Goal: Task Accomplishment & Management: Manage account settings

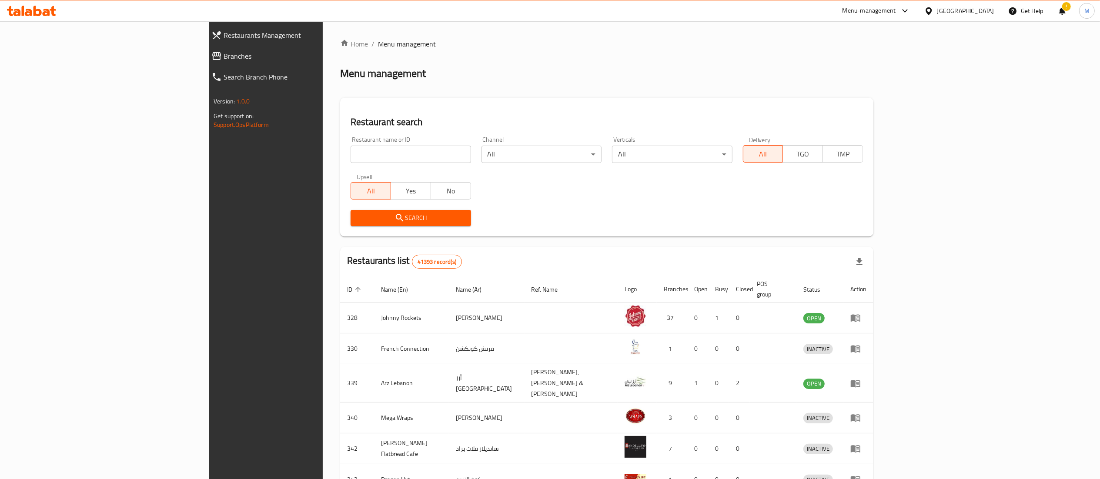
click at [351, 157] on input "search" at bounding box center [411, 154] width 120 height 17
type input "blaban"
click button "Search" at bounding box center [411, 218] width 120 height 16
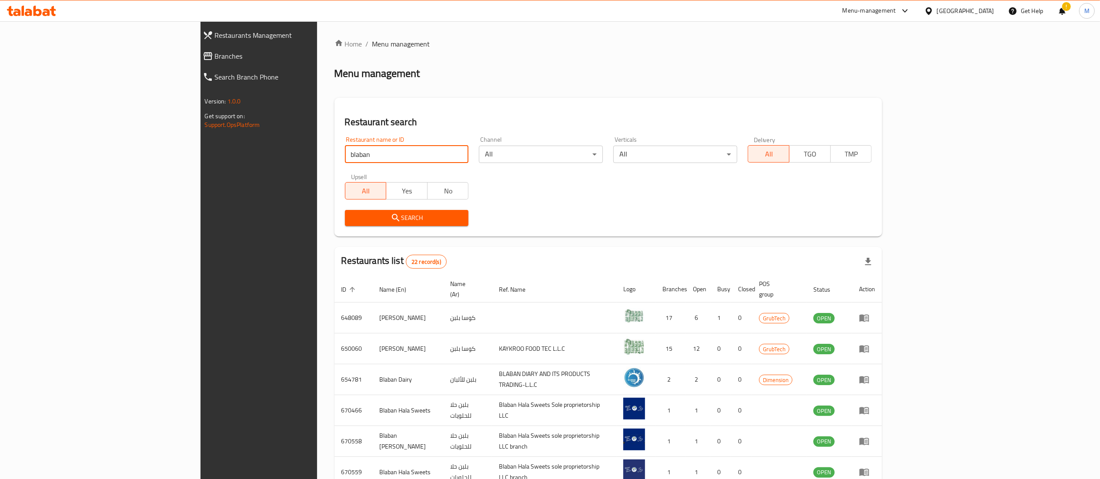
scroll to position [170, 0]
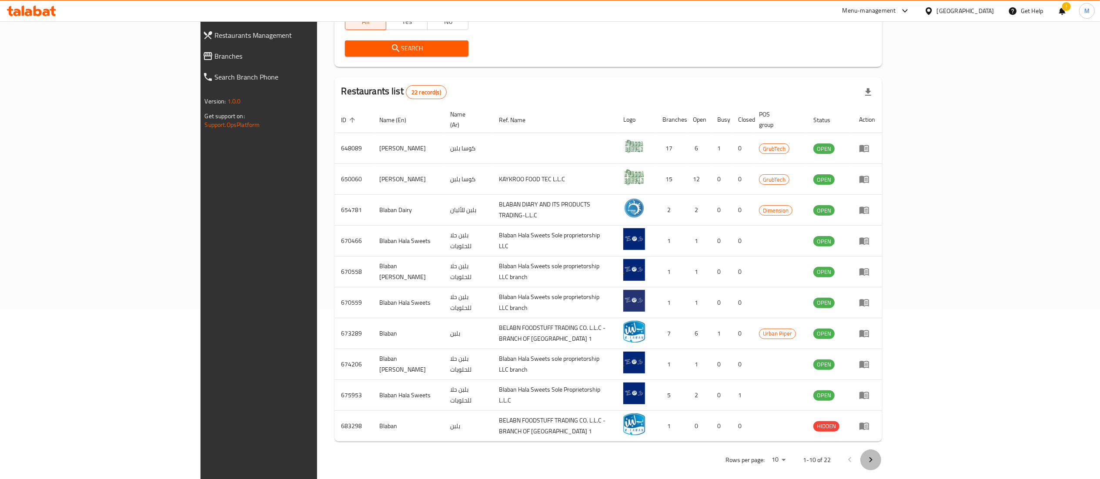
click at [876, 455] on icon "Next page" at bounding box center [871, 460] width 10 height 10
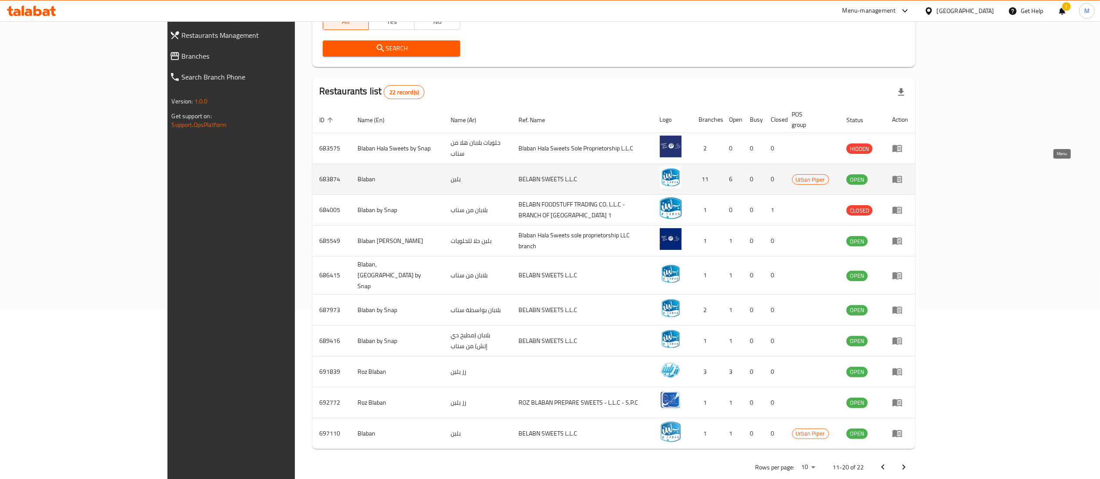
click at [901, 178] on icon "enhanced table" at bounding box center [899, 179] width 3 height 3
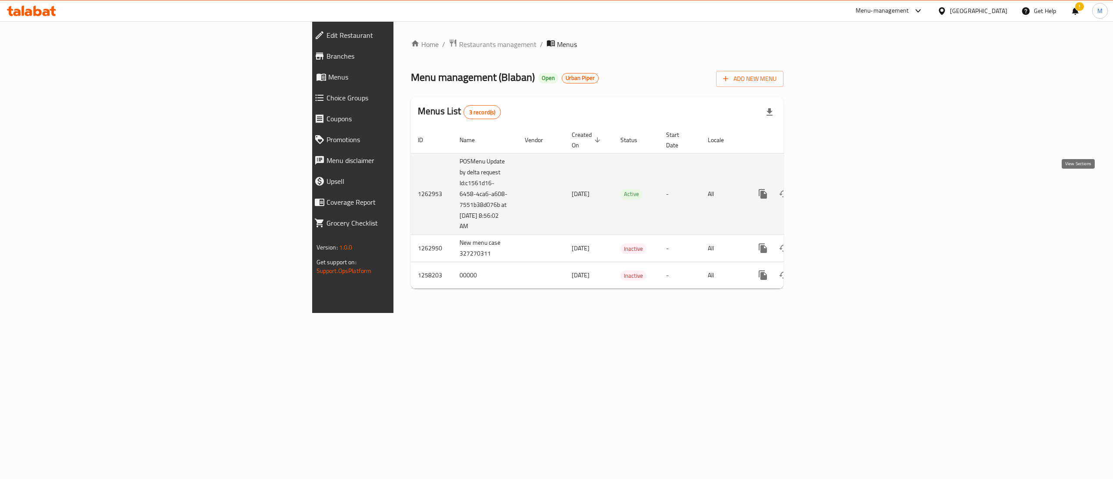
click at [836, 191] on link "enhanced table" at bounding box center [825, 194] width 21 height 21
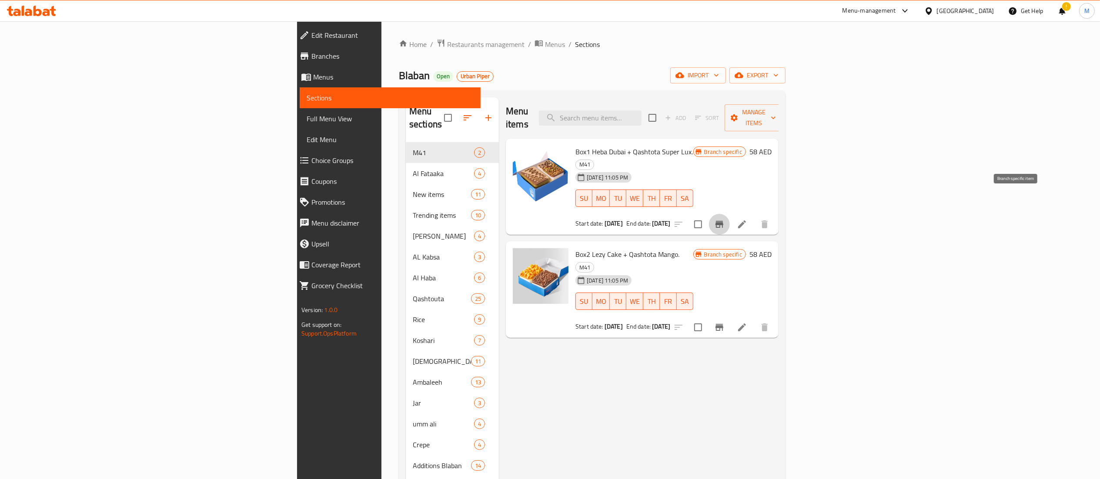
click at [725, 219] on icon "Branch-specific-item" at bounding box center [719, 224] width 10 height 10
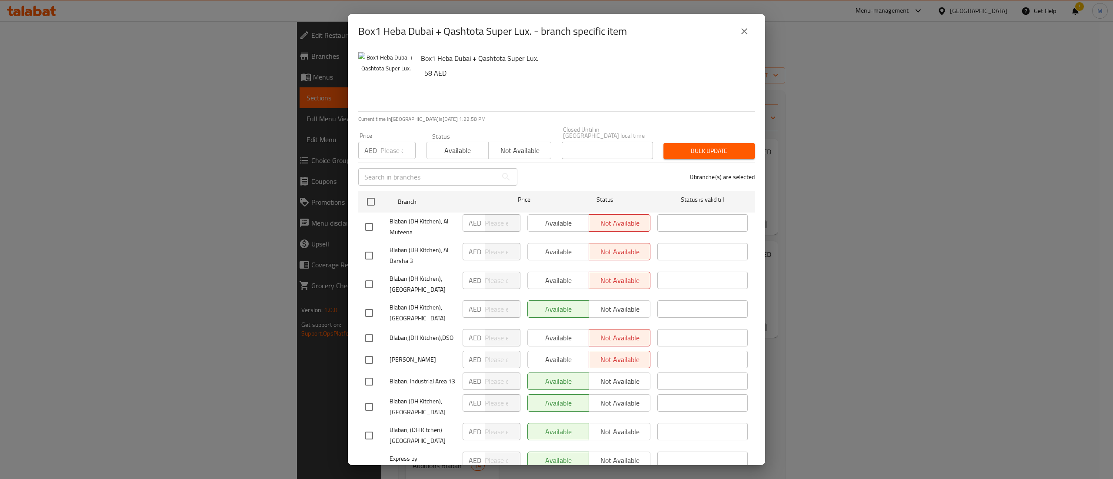
click at [745, 33] on icon "close" at bounding box center [744, 31] width 10 height 10
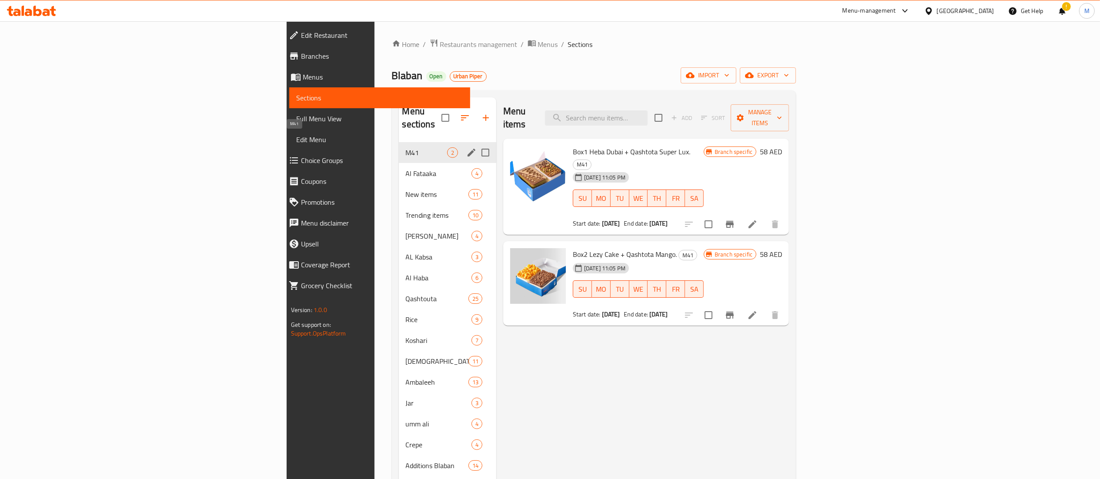
click at [406, 147] on span "M41" at bounding box center [426, 152] width 41 height 10
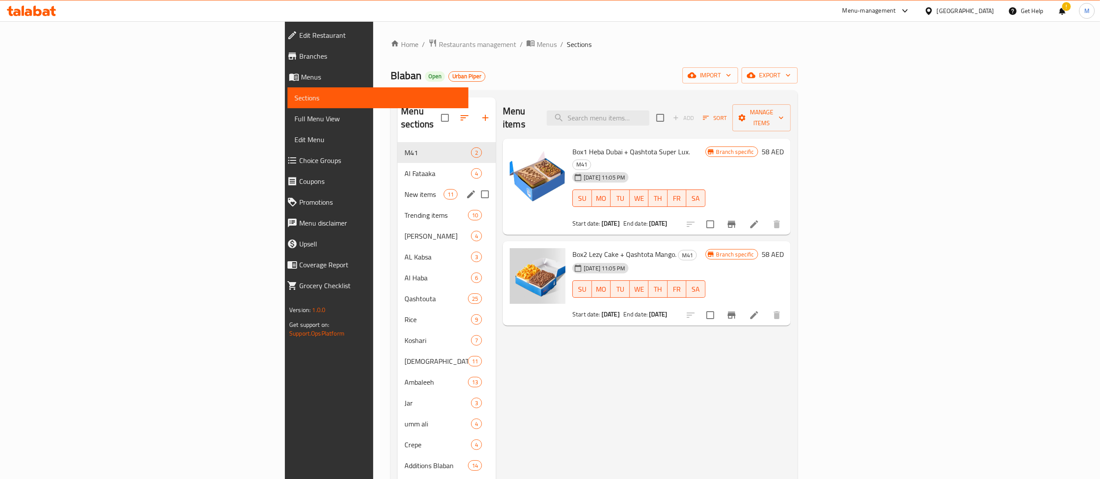
click at [398, 184] on div "New items 11" at bounding box center [447, 194] width 98 height 21
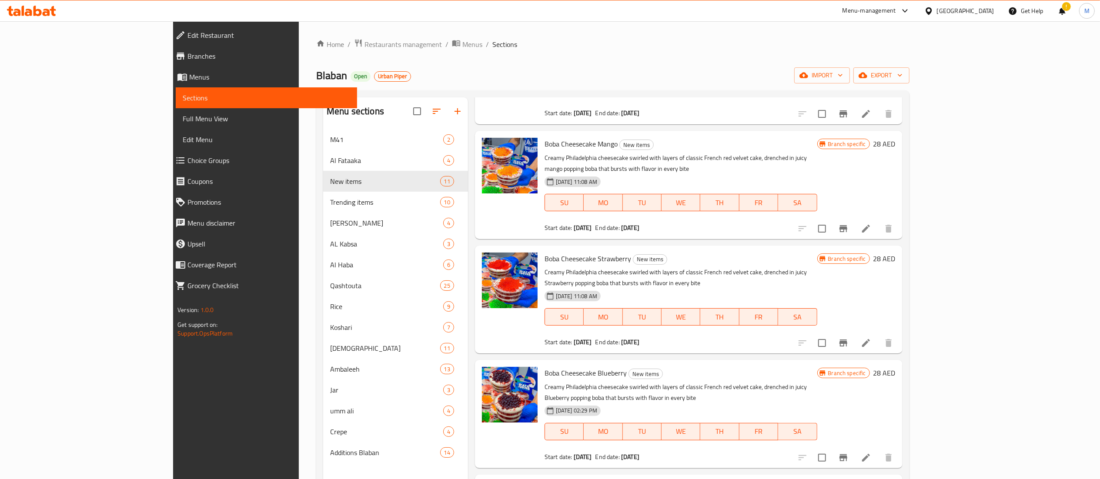
scroll to position [592, 0]
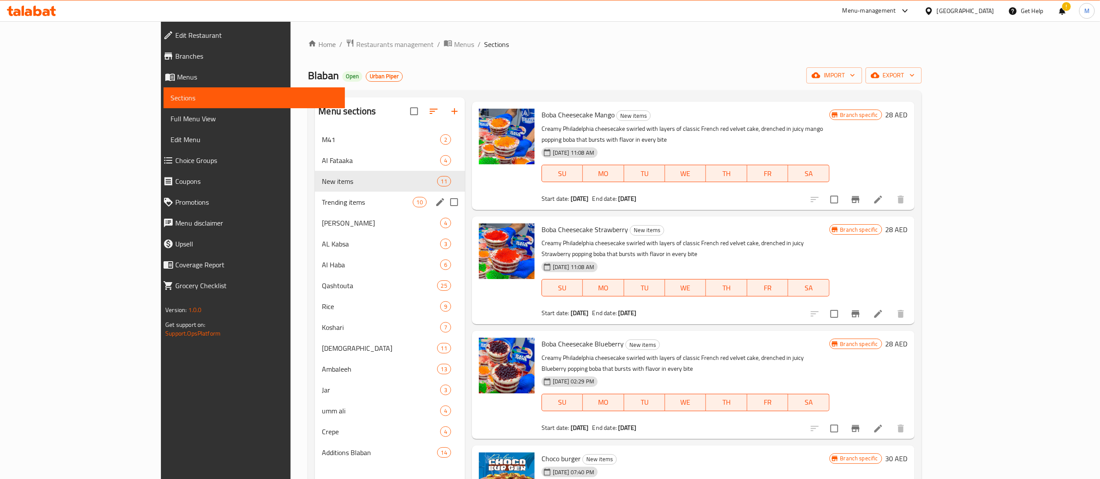
click at [315, 196] on div "Trending items 10" at bounding box center [390, 202] width 150 height 21
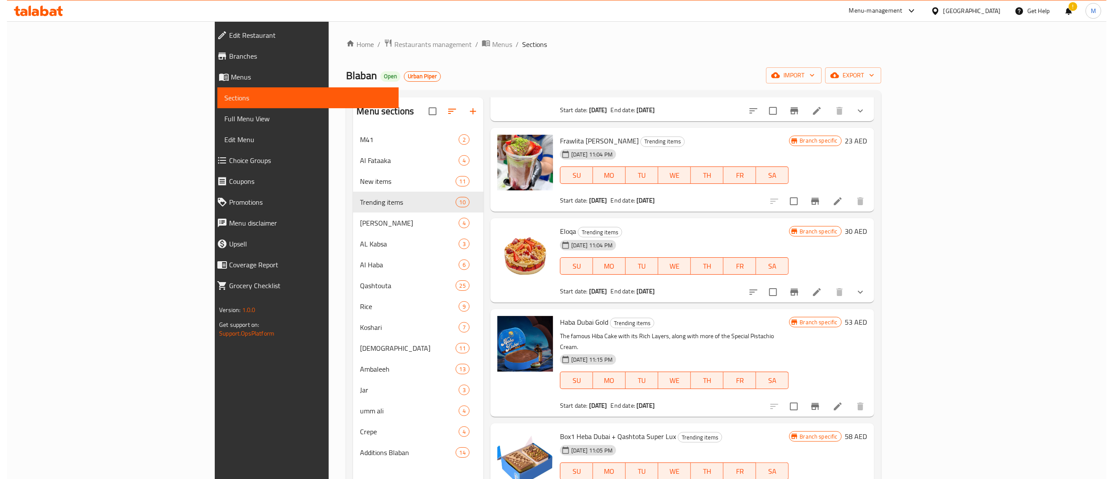
scroll to position [122, 0]
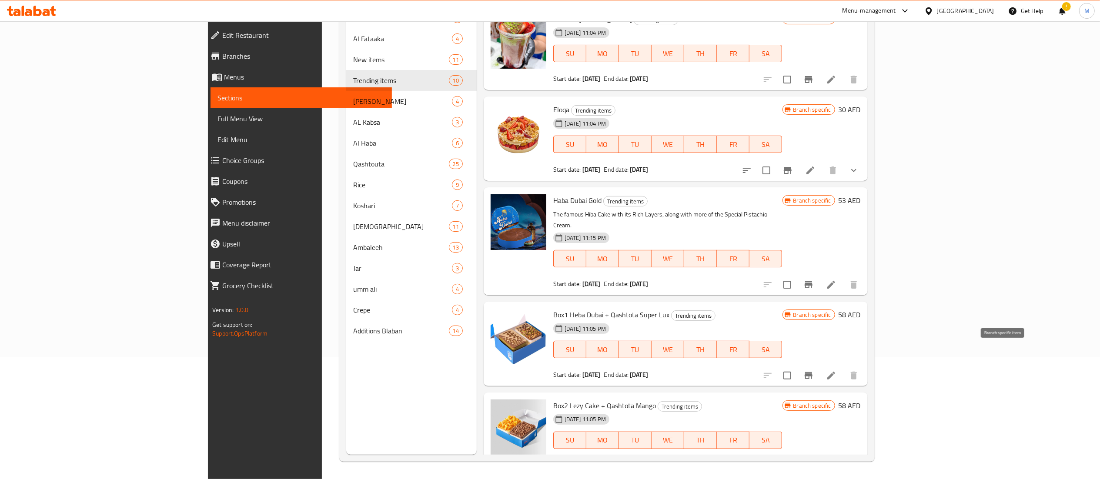
click at [812, 372] on icon "Branch-specific-item" at bounding box center [809, 375] width 8 height 7
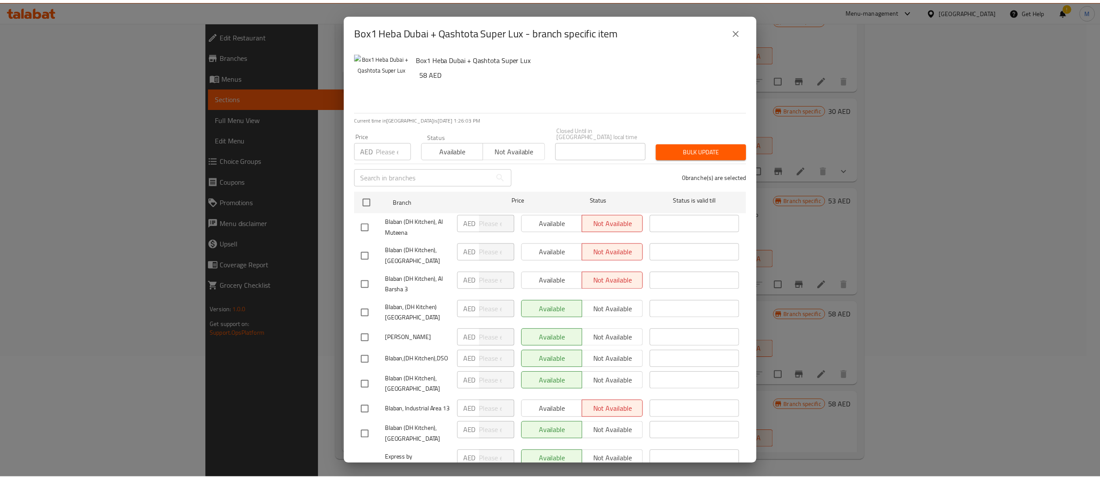
scroll to position [89, 0]
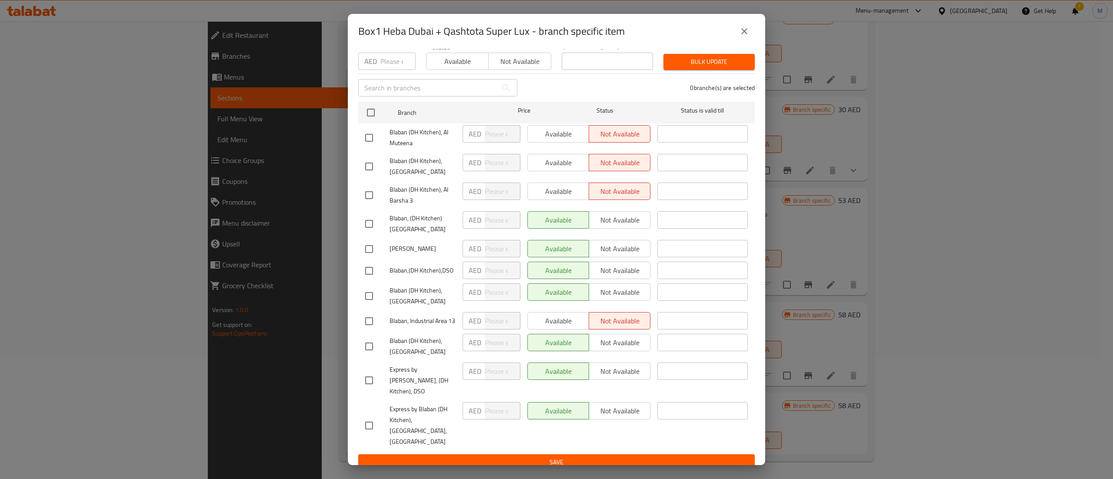
click at [739, 26] on button "close" at bounding box center [744, 31] width 21 height 21
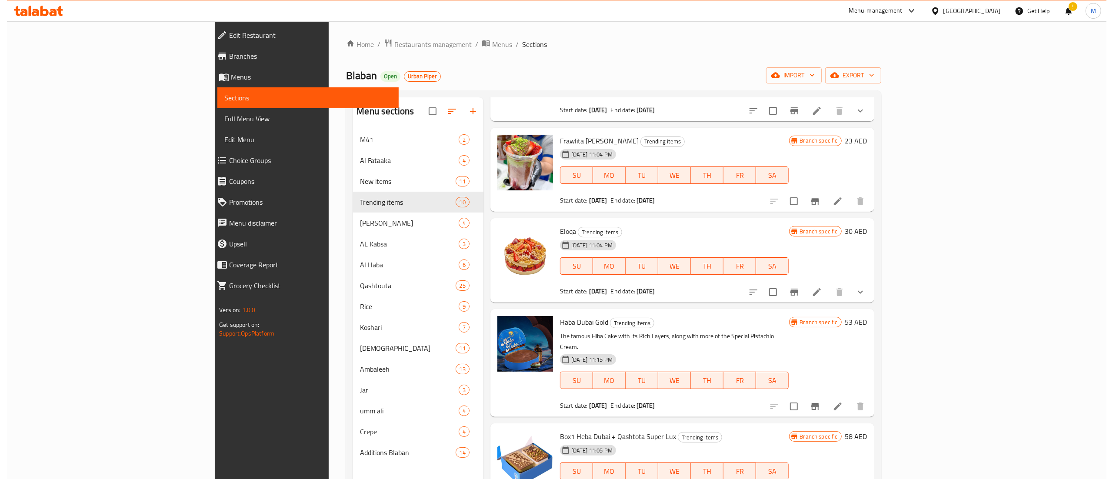
scroll to position [122, 0]
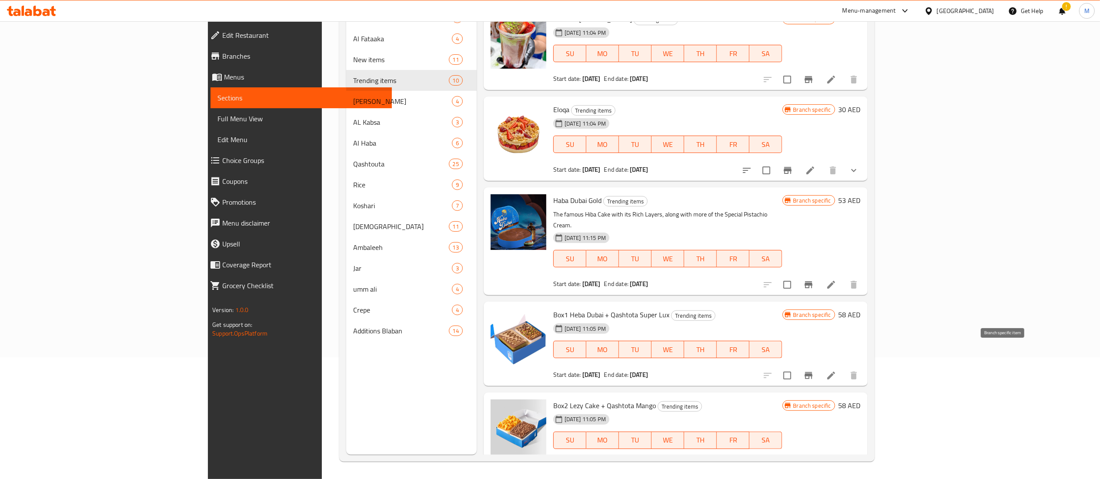
click at [812, 372] on icon "Branch-specific-item" at bounding box center [809, 375] width 8 height 7
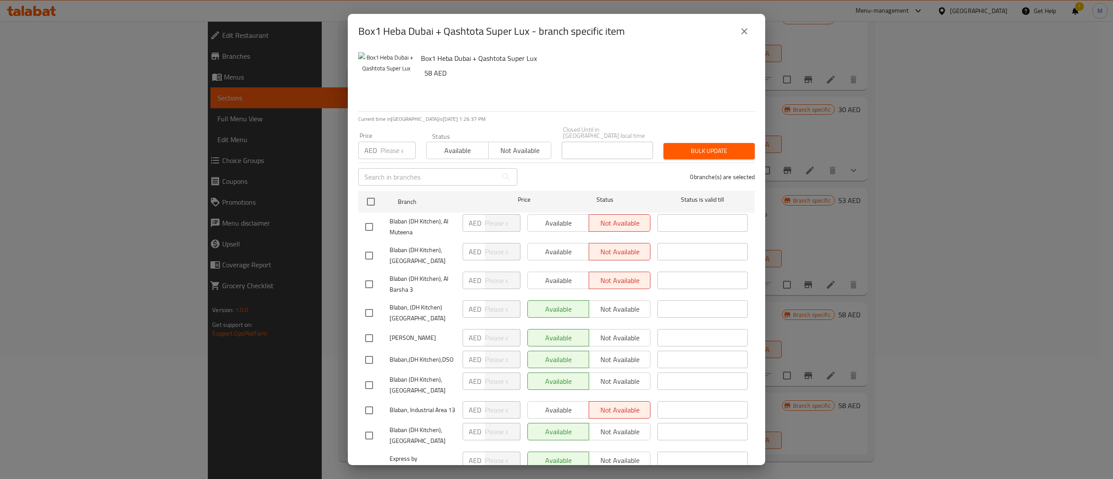
scroll to position [89, 0]
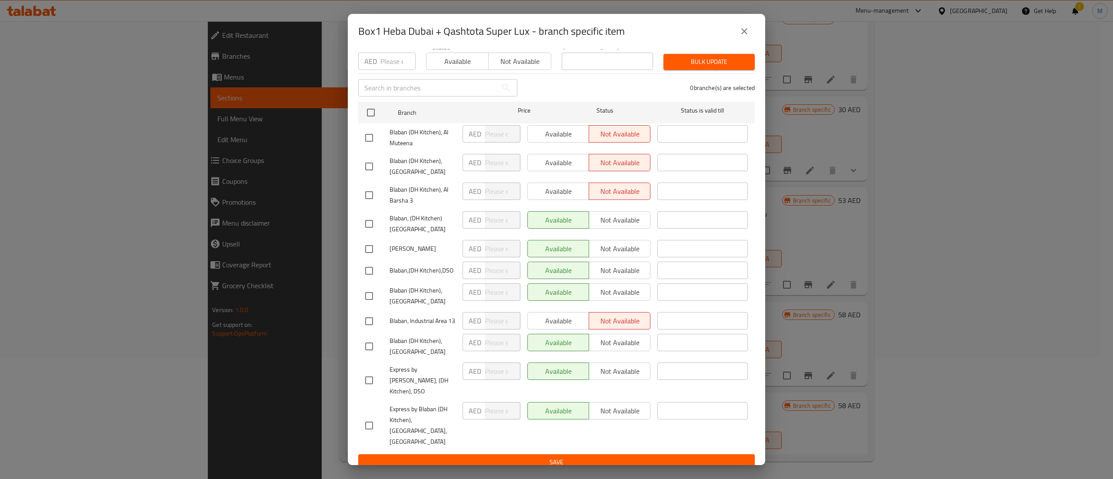
click at [743, 35] on icon "close" at bounding box center [744, 31] width 10 height 10
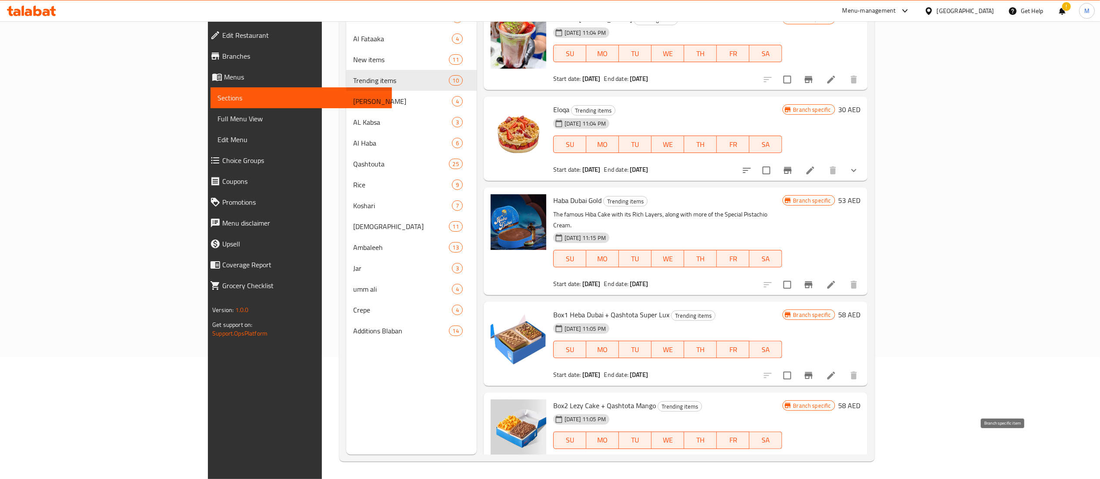
click at [819, 456] on button "Branch-specific-item" at bounding box center [808, 466] width 21 height 21
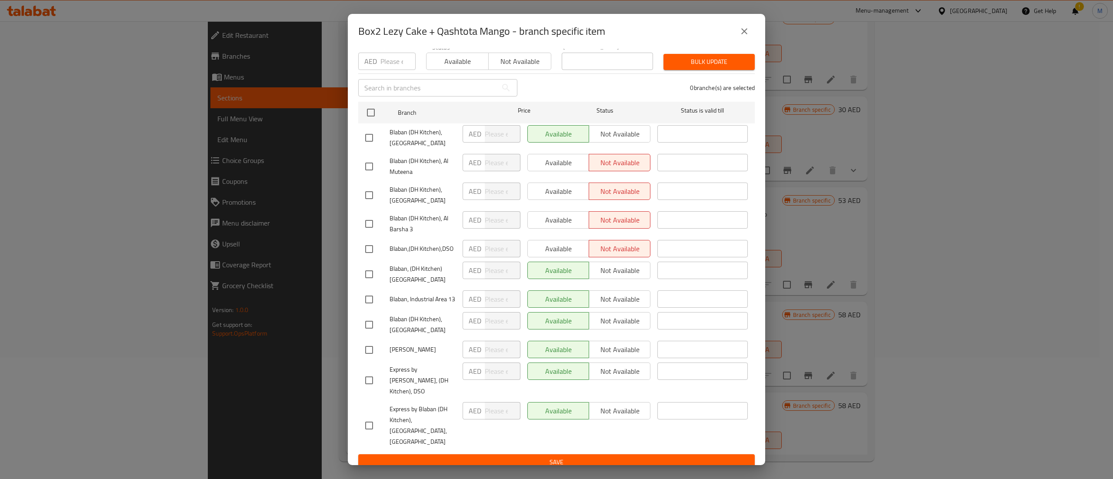
click at [747, 32] on icon "close" at bounding box center [744, 31] width 10 height 10
